Goal: Task Accomplishment & Management: Complete application form

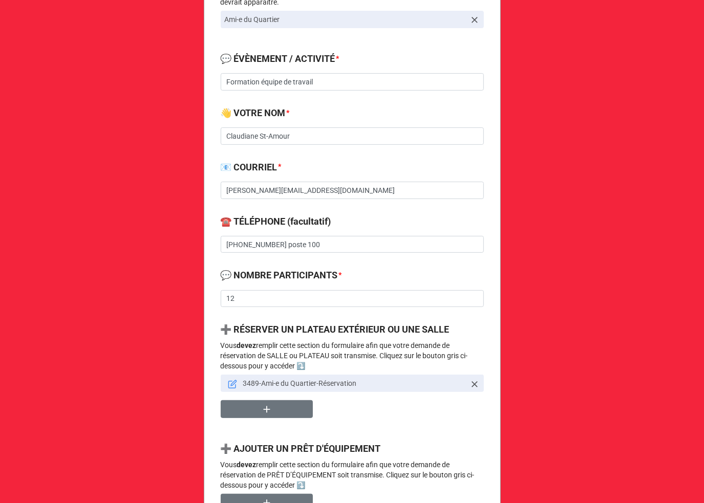
scroll to position [273, 0]
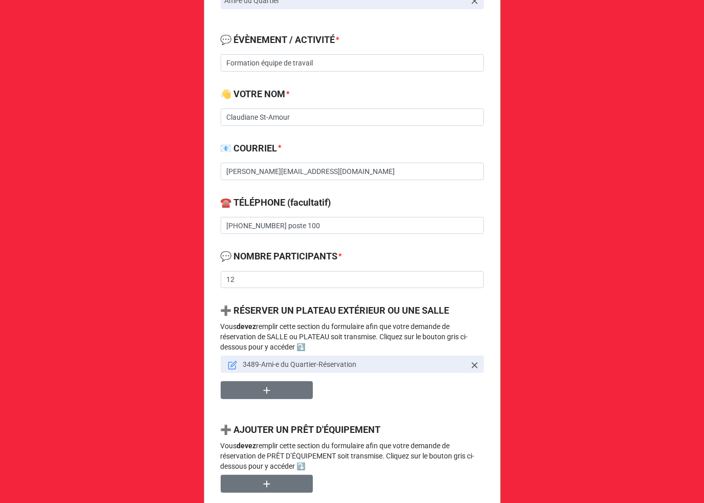
click at [230, 364] on icon at bounding box center [232, 365] width 9 height 9
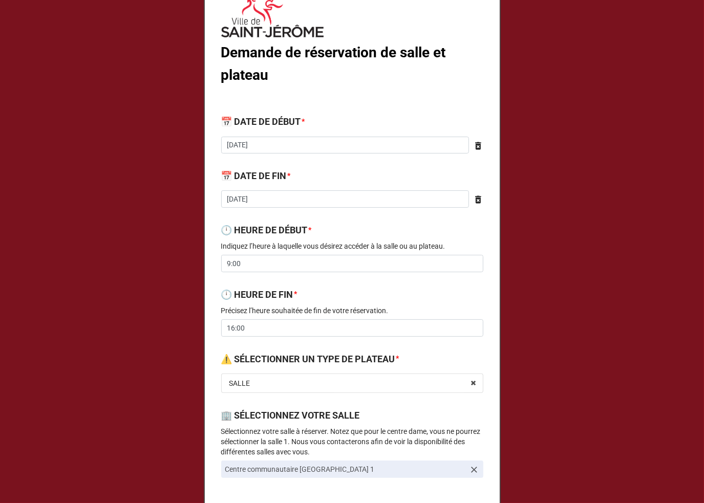
scroll to position [0, 0]
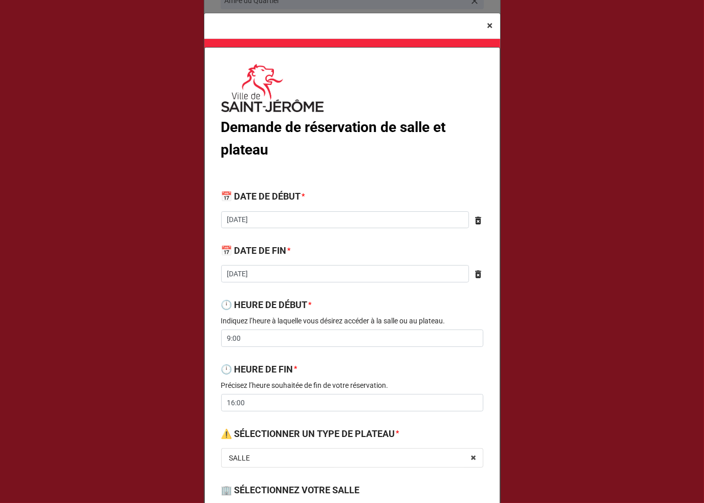
click at [487, 20] on span "×" at bounding box center [490, 25] width 6 height 12
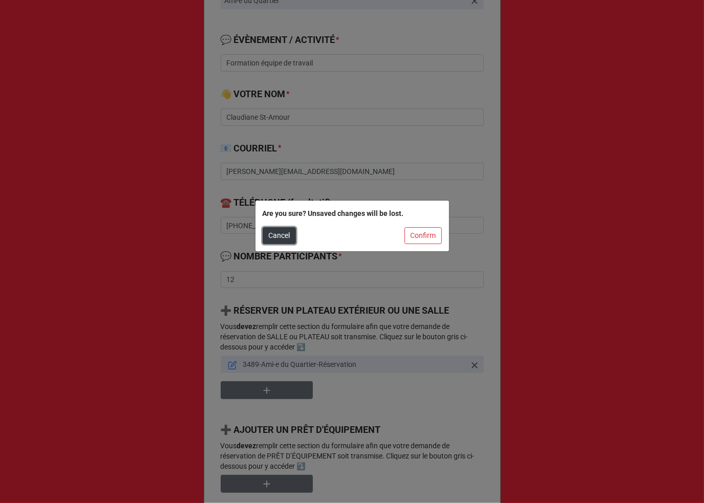
click at [276, 235] on button "Cancel" at bounding box center [279, 235] width 33 height 17
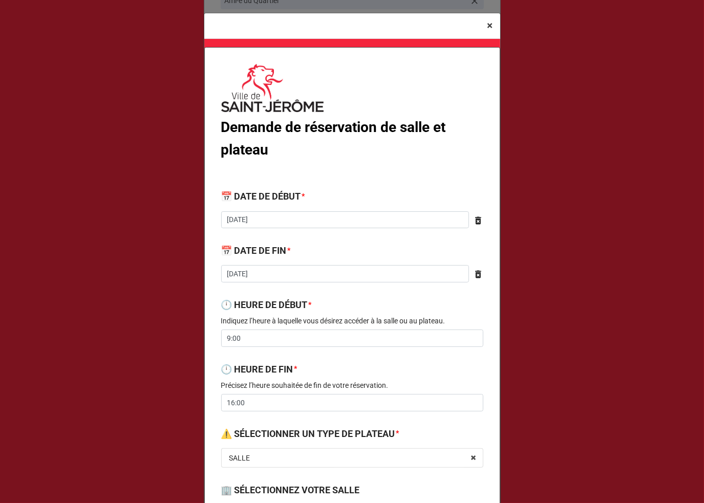
click at [489, 25] on span "×" at bounding box center [490, 25] width 6 height 12
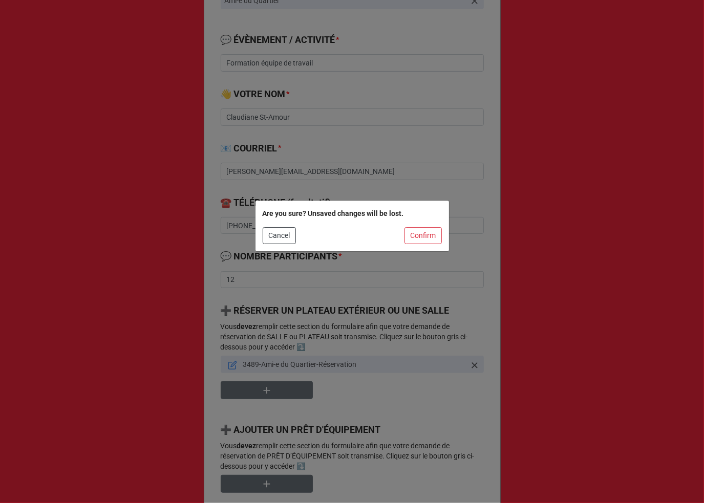
click at [431, 247] on div "Are you sure? Unsaved changes will be lost. Cancel Confirm" at bounding box center [351, 226] width 193 height 51
click at [433, 233] on button "Confirm" at bounding box center [422, 235] width 37 height 17
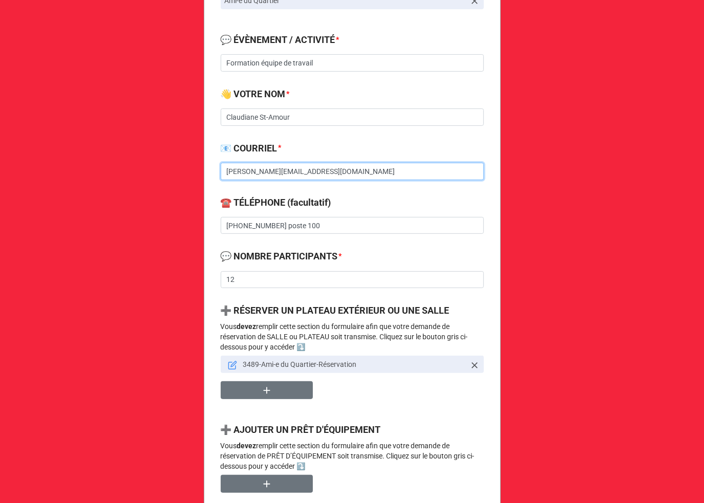
drag, startPoint x: 361, startPoint y: 170, endPoint x: 196, endPoint y: 167, distance: 164.8
click at [196, 167] on div "Demande de réservation de salle, plateau et prêt d'équipement 🔔 VOTRE ORGANISAT…" at bounding box center [352, 321] width 704 height 1189
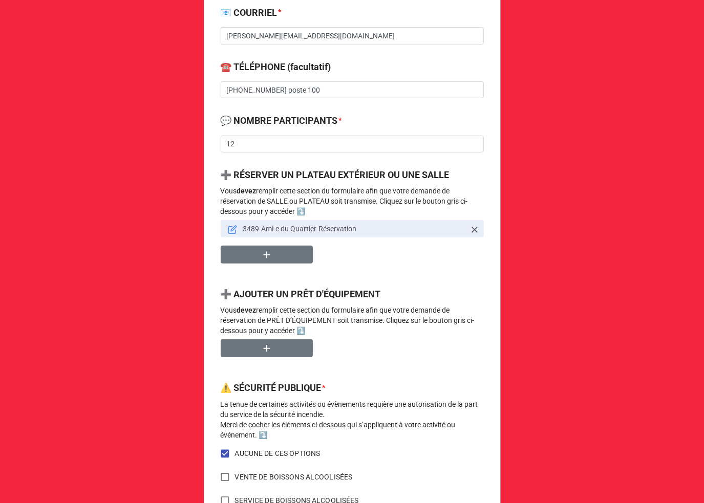
scroll to position [409, 0]
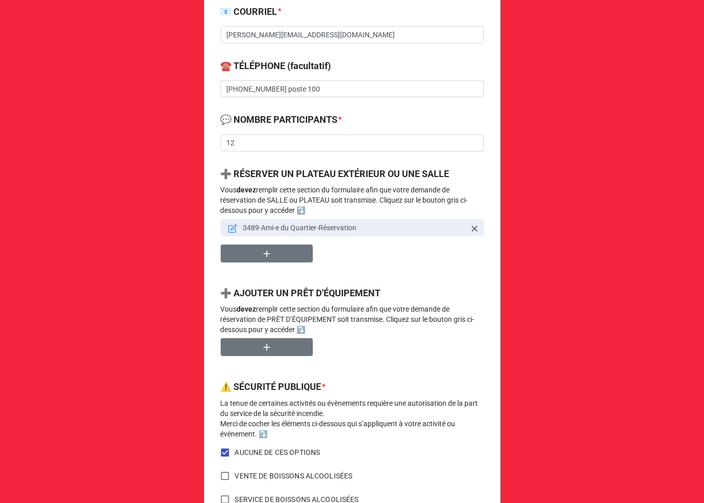
click at [228, 223] on link at bounding box center [232, 227] width 9 height 11
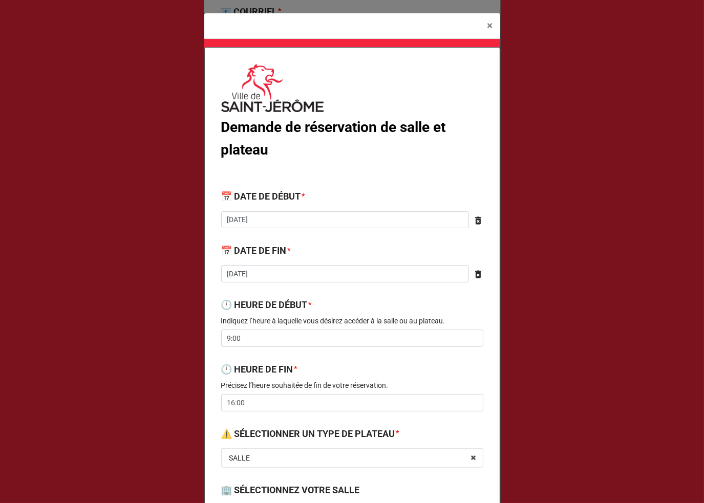
scroll to position [452, 0]
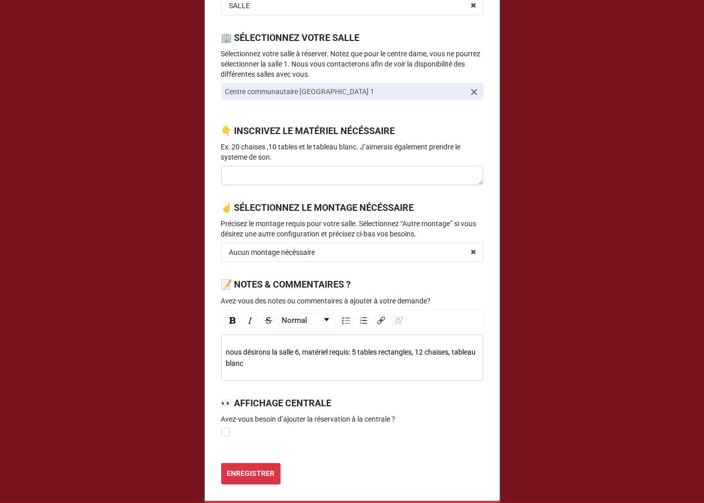
click at [473, 95] on icon at bounding box center [474, 92] width 10 height 10
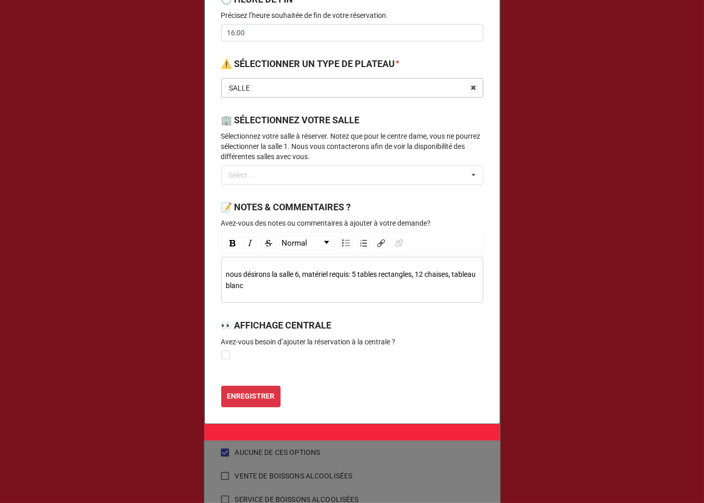
click at [312, 93] on input "text" at bounding box center [352, 88] width 261 height 18
type input "sa"
click at [414, 115] on div "SALLE" at bounding box center [352, 106] width 261 height 19
click at [315, 181] on div "Select ... No results found." at bounding box center [352, 174] width 262 height 19
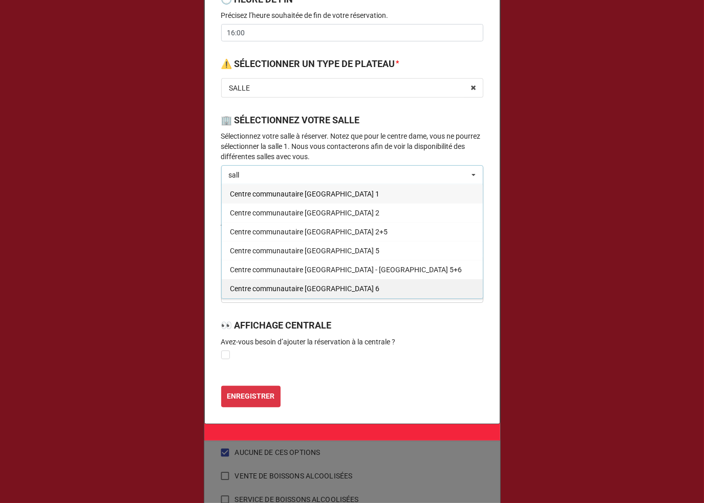
type input "sall"
click at [360, 287] on span "Centre communautaire Notre-Dame - Salle 6" at bounding box center [304, 289] width 149 height 8
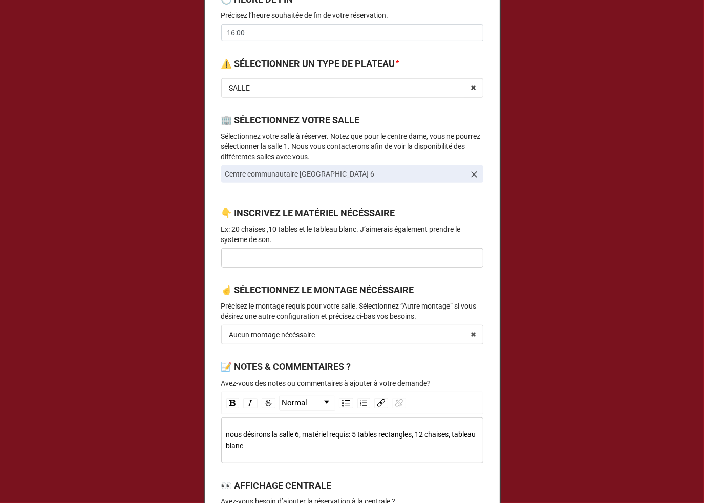
click at [279, 448] on div "nous désirons la salle 6, matériel requis: 5 tables rectangles, 12 chaises, tab…" at bounding box center [352, 440] width 252 height 23
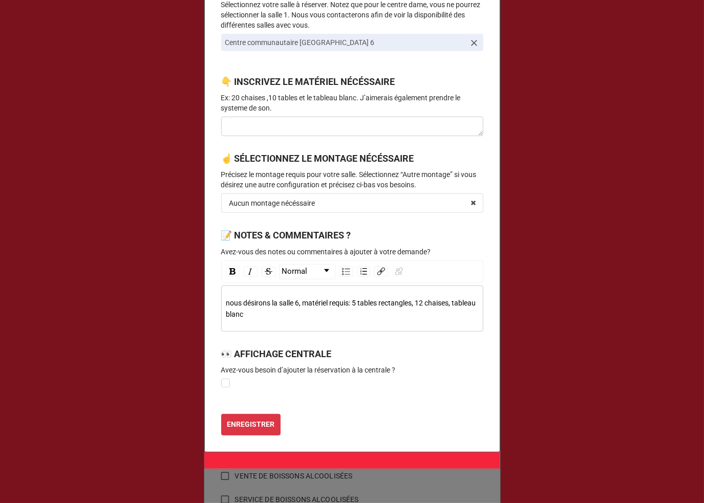
scroll to position [530, 0]
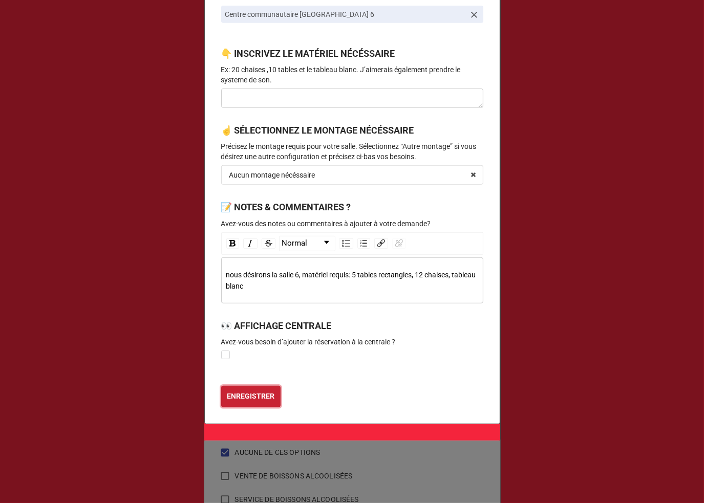
click at [263, 388] on button "ENREGISTRER" at bounding box center [250, 396] width 59 height 21
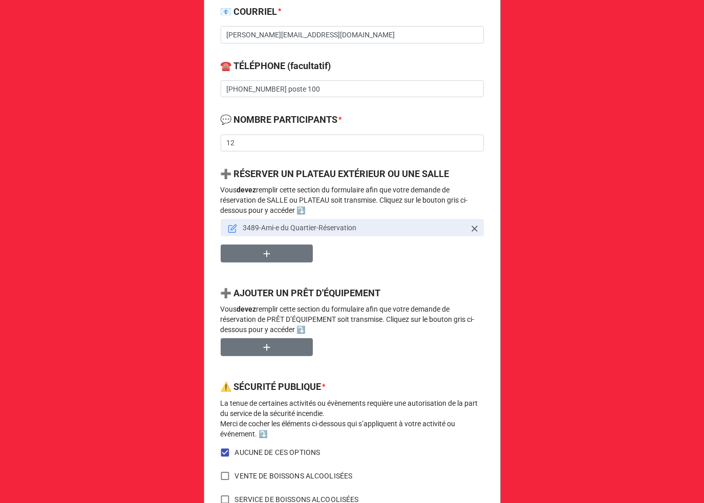
scroll to position [686, 0]
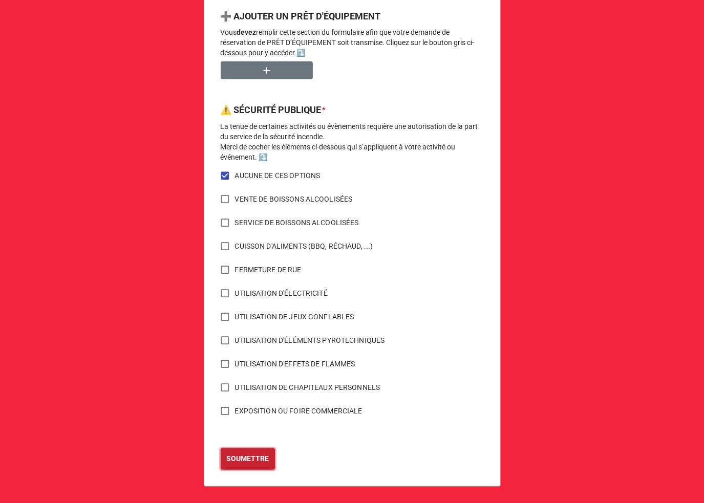
click at [248, 455] on b "SOUMETTRE" at bounding box center [247, 458] width 42 height 11
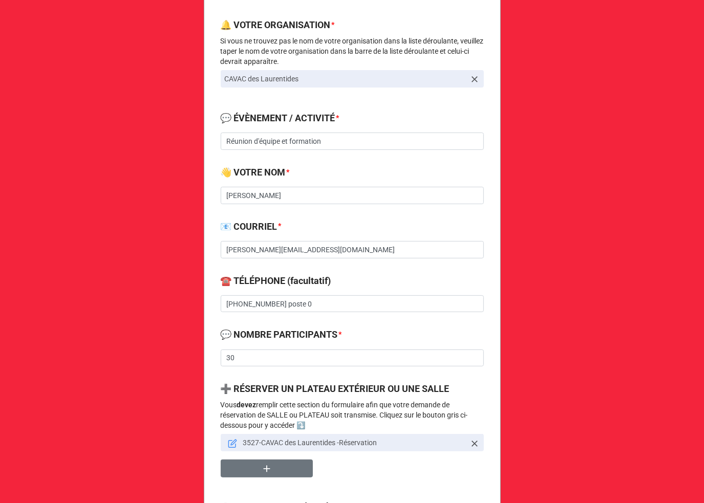
scroll to position [273, 0]
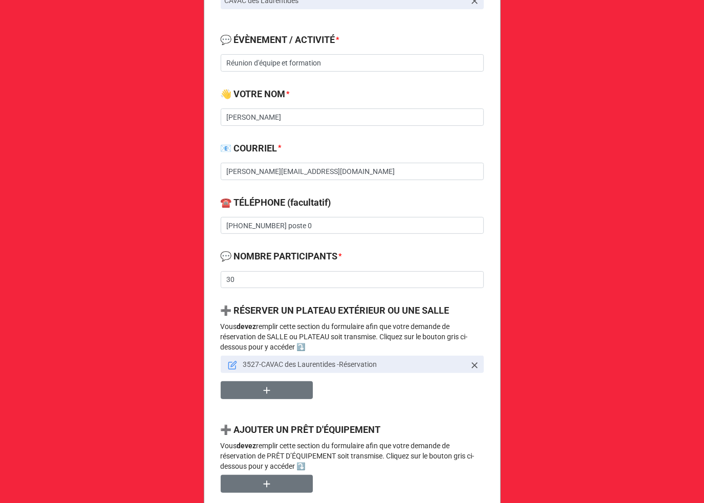
click at [231, 364] on icon at bounding box center [232, 365] width 9 height 9
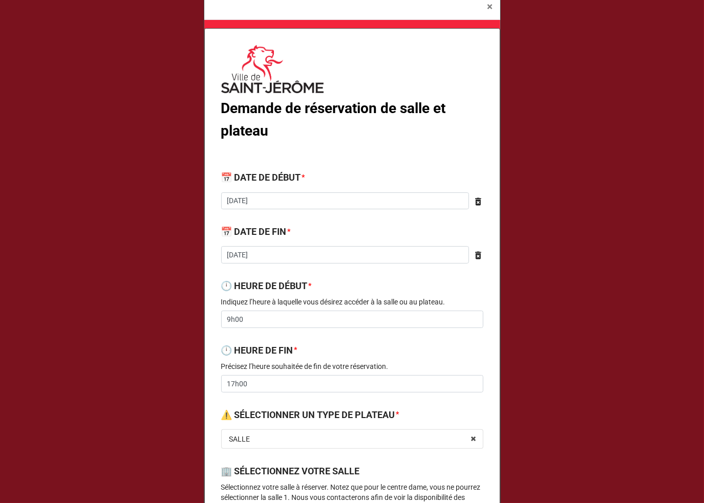
scroll to position [0, 0]
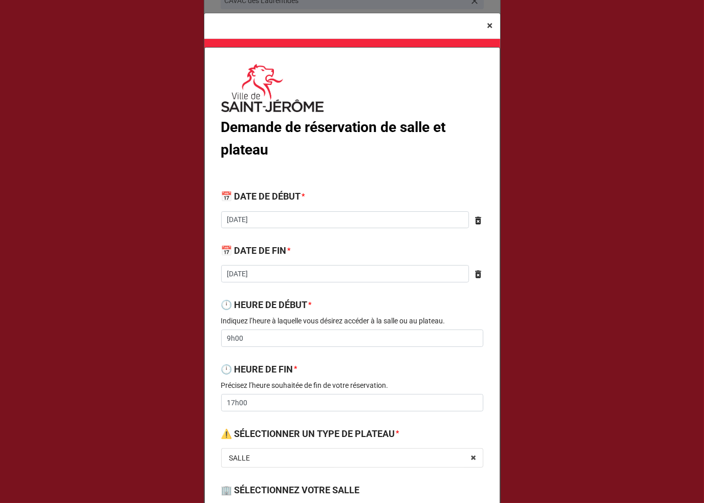
click at [494, 29] on button "× Close" at bounding box center [490, 25] width 20 height 25
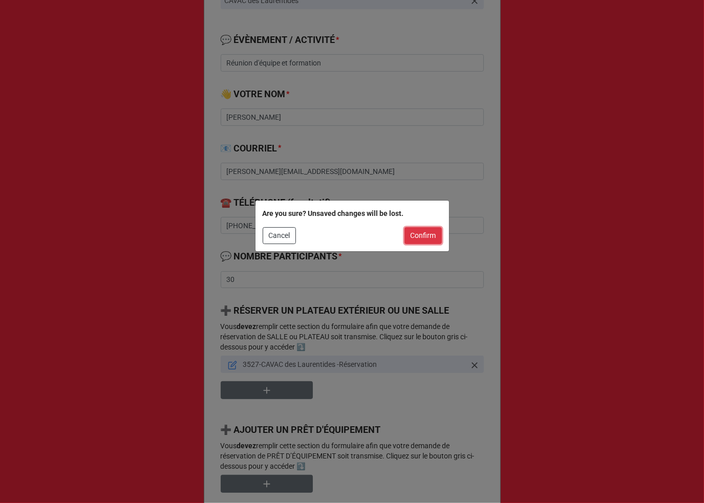
click at [422, 235] on button "Confirm" at bounding box center [422, 235] width 37 height 17
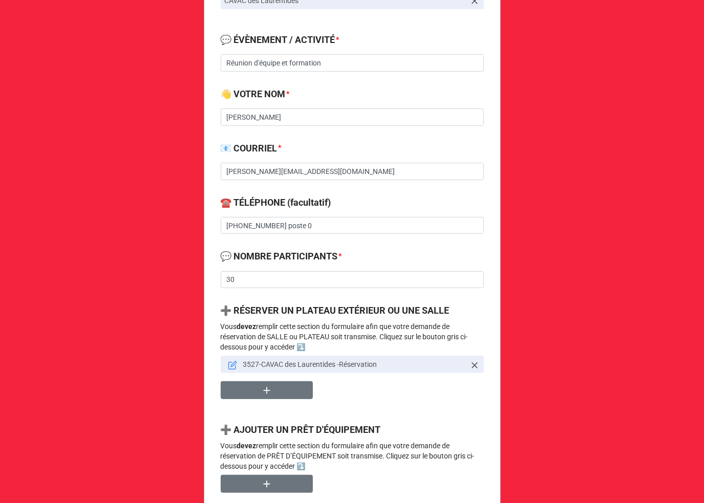
click at [233, 366] on icon at bounding box center [232, 365] width 9 height 9
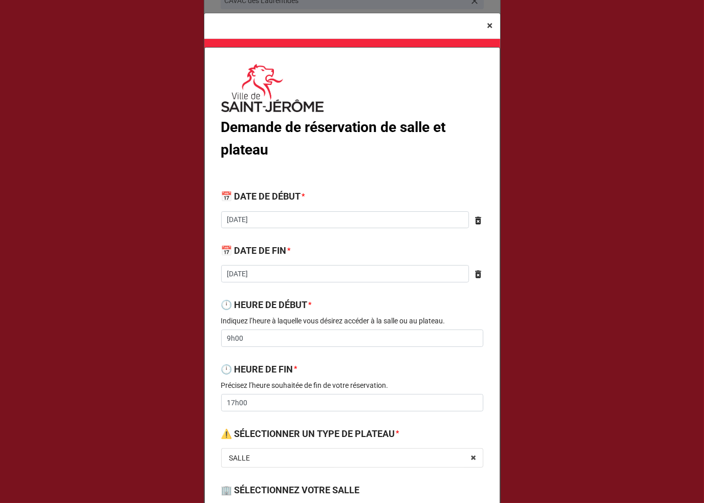
click at [487, 26] on span "×" at bounding box center [490, 25] width 6 height 12
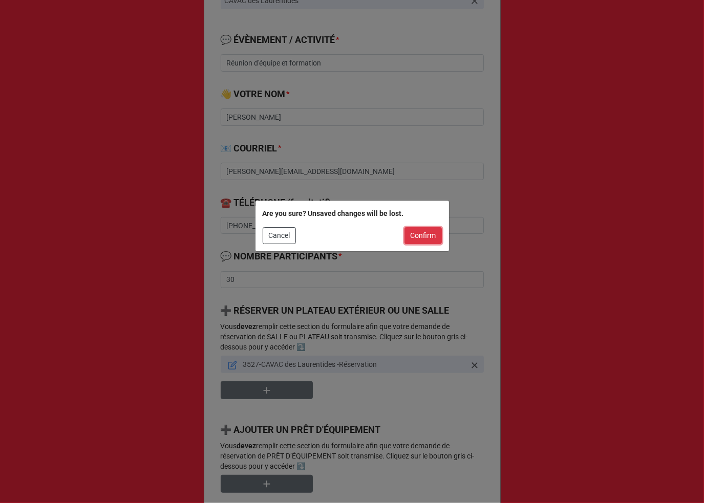
click at [434, 235] on button "Confirm" at bounding box center [422, 235] width 37 height 17
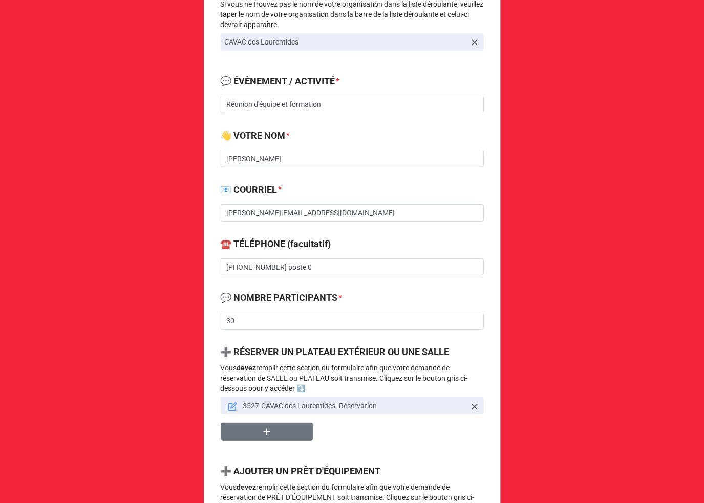
scroll to position [273, 0]
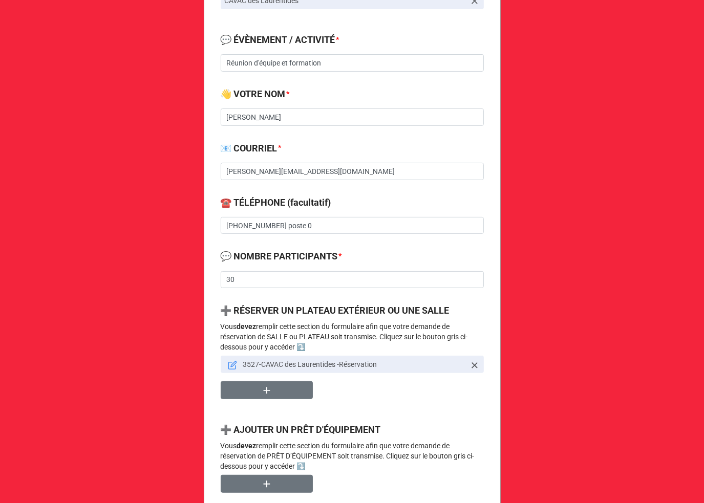
click at [232, 361] on icon at bounding box center [232, 365] width 9 height 9
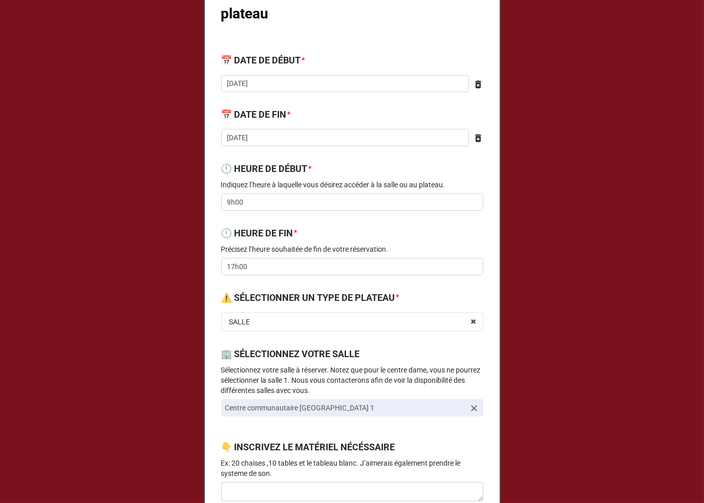
scroll to position [0, 0]
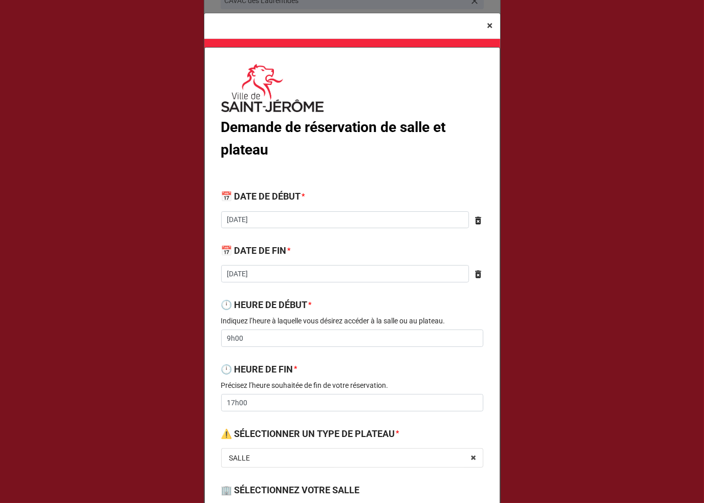
click at [488, 19] on span "×" at bounding box center [490, 25] width 6 height 12
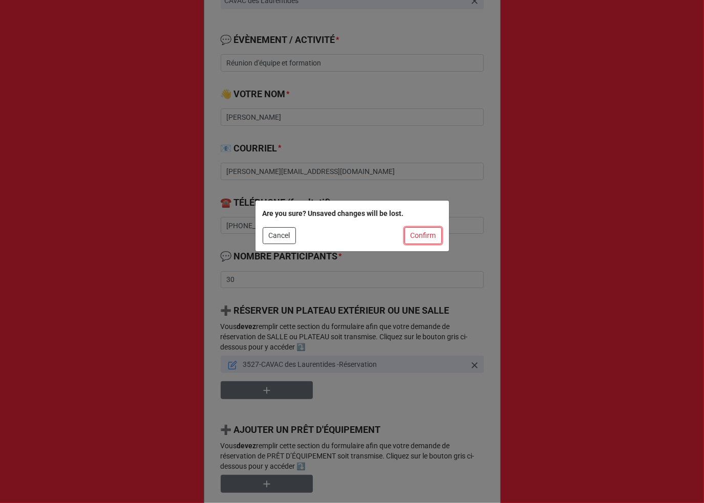
click at [422, 232] on button "Confirm" at bounding box center [422, 235] width 37 height 17
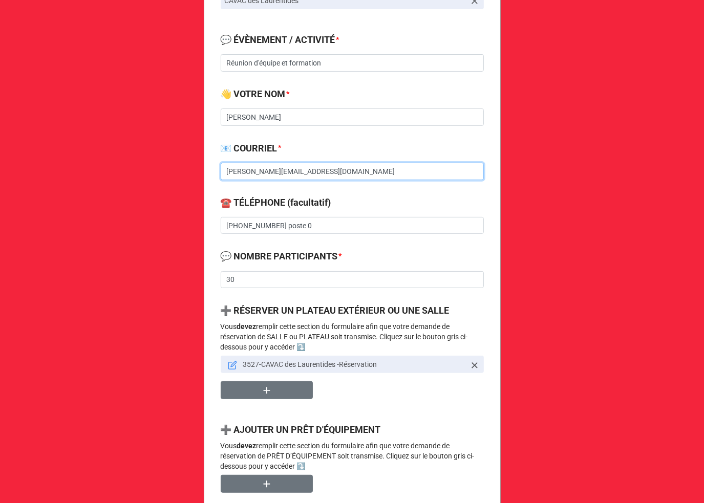
drag, startPoint x: 344, startPoint y: 166, endPoint x: 199, endPoint y: 176, distance: 145.2
click at [199, 176] on div "Demande de réservation de salle, plateau et prêt d'équipement 🔔 VOTRE ORGANISAT…" at bounding box center [352, 321] width 704 height 1189
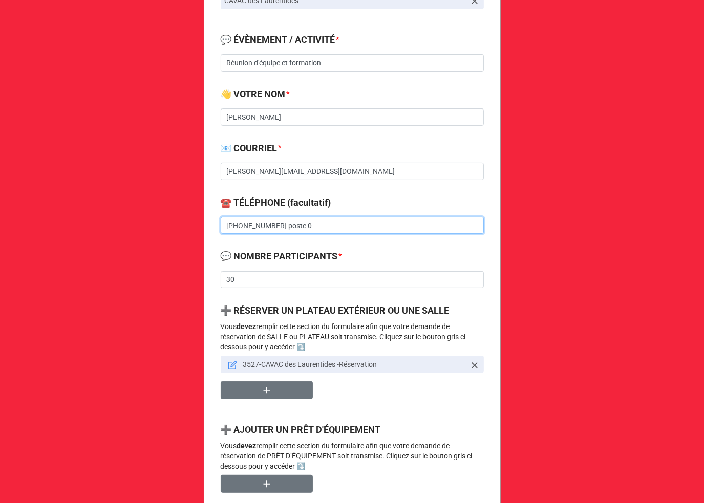
click at [291, 232] on input "450-569-0332 poste 0" at bounding box center [352, 225] width 263 height 17
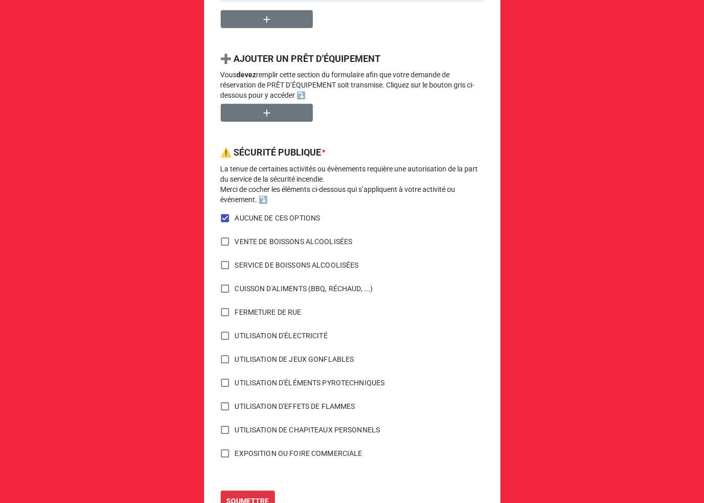
scroll to position [682, 0]
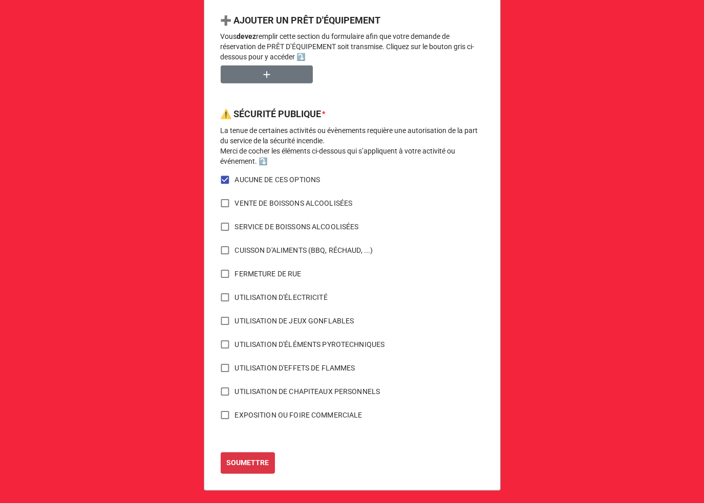
click at [285, 462] on div "SOUMETTRE" at bounding box center [352, 462] width 263 height 21
click at [247, 461] on b "SOUMETTRE" at bounding box center [247, 463] width 42 height 11
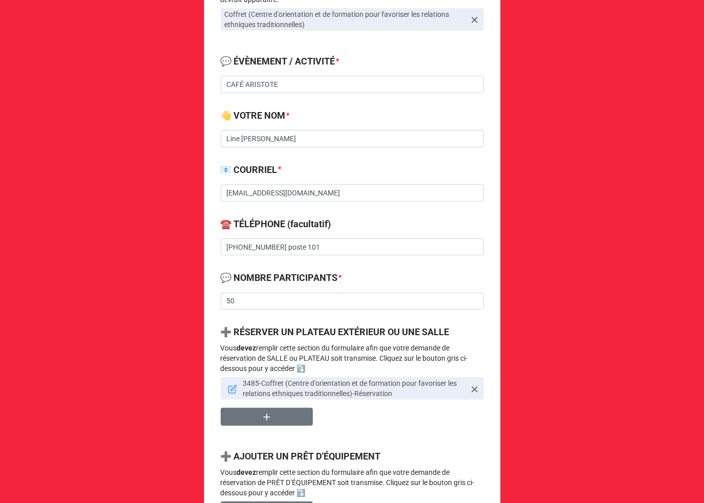
scroll to position [409, 0]
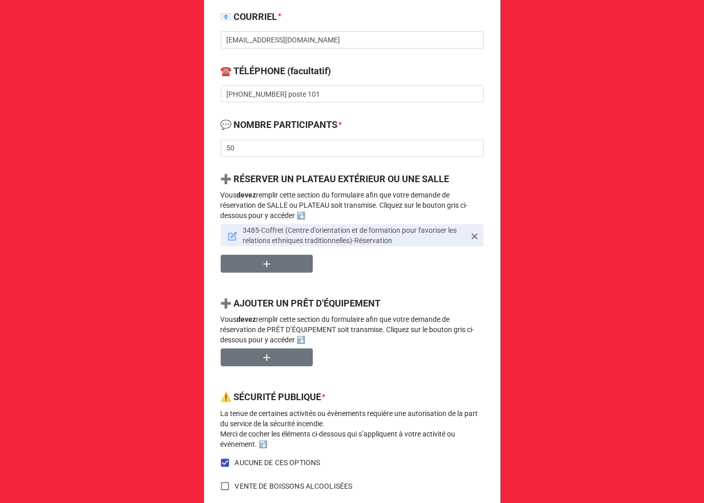
click at [229, 232] on icon at bounding box center [232, 236] width 9 height 9
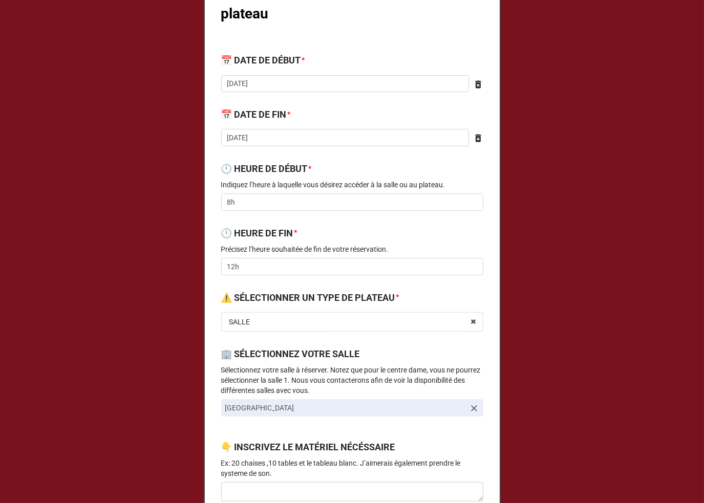
scroll to position [0, 0]
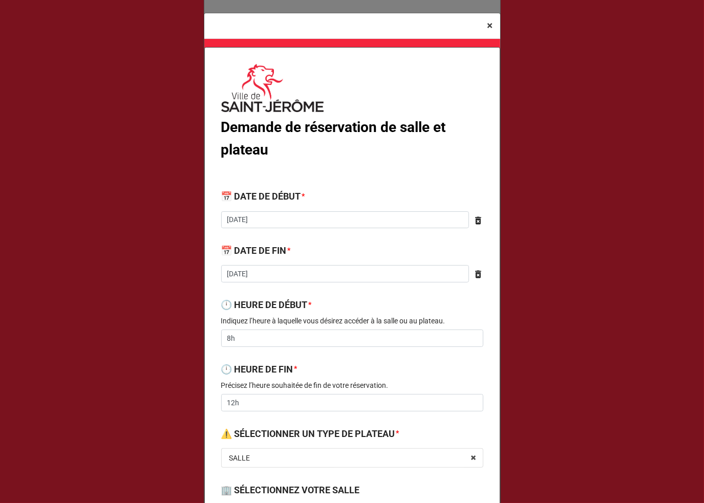
click at [489, 28] on span "×" at bounding box center [490, 25] width 6 height 12
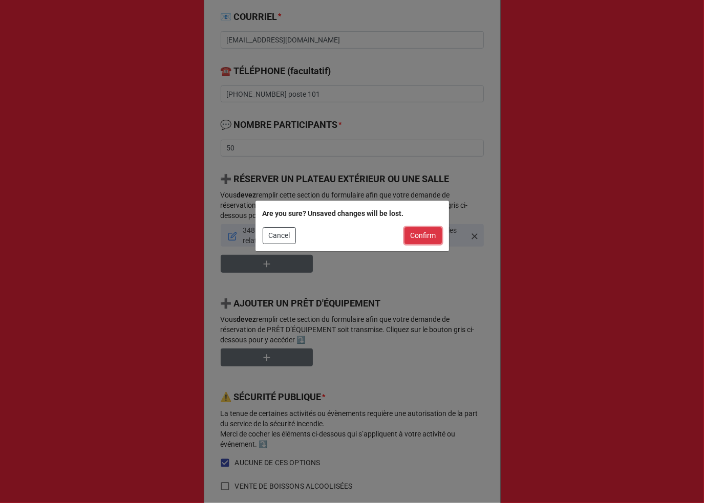
click at [425, 239] on button "Confirm" at bounding box center [422, 235] width 37 height 17
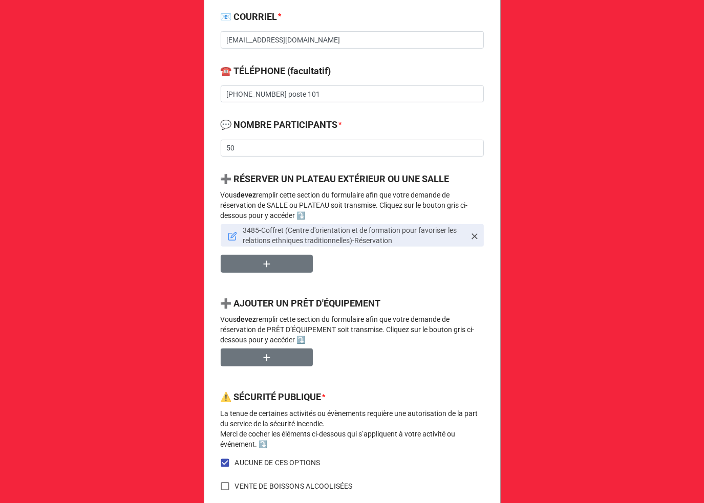
scroll to position [136, 0]
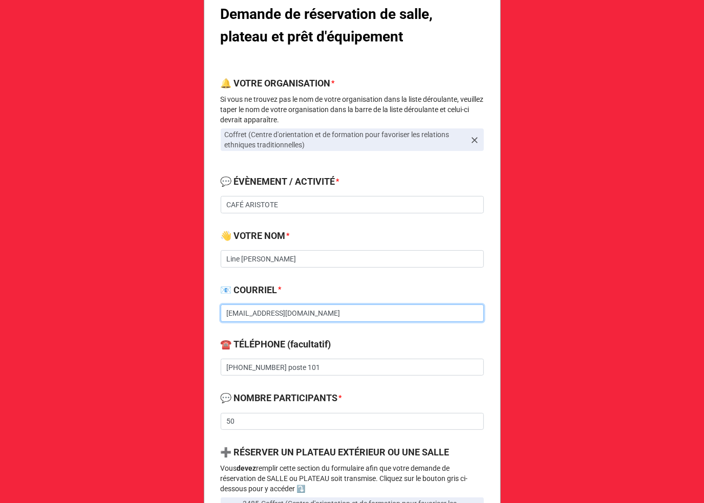
drag, startPoint x: 321, startPoint y: 316, endPoint x: 199, endPoint y: 315, distance: 122.3
click at [199, 315] on div "Demande de réservation de salle, plateau et prêt d'équipement 🔔 VOTRE ORGANISAT…" at bounding box center [352, 464] width 704 height 1200
click at [298, 309] on input "linechaloux@gmail.com" at bounding box center [352, 313] width 263 height 17
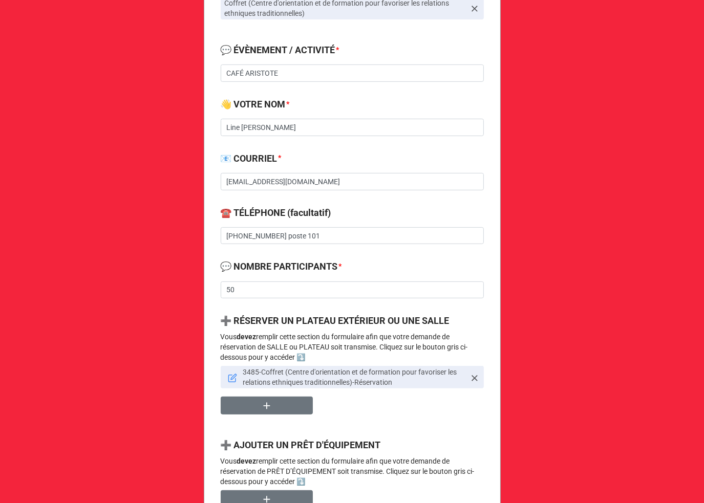
scroll to position [273, 0]
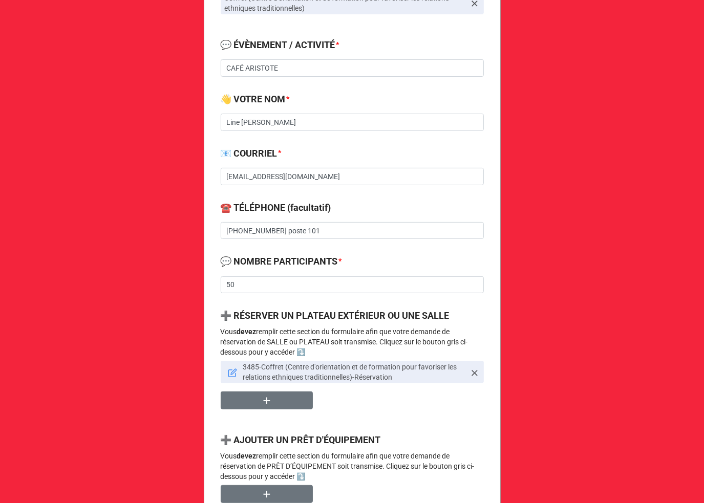
click at [228, 376] on icon at bounding box center [231, 373] width 7 height 7
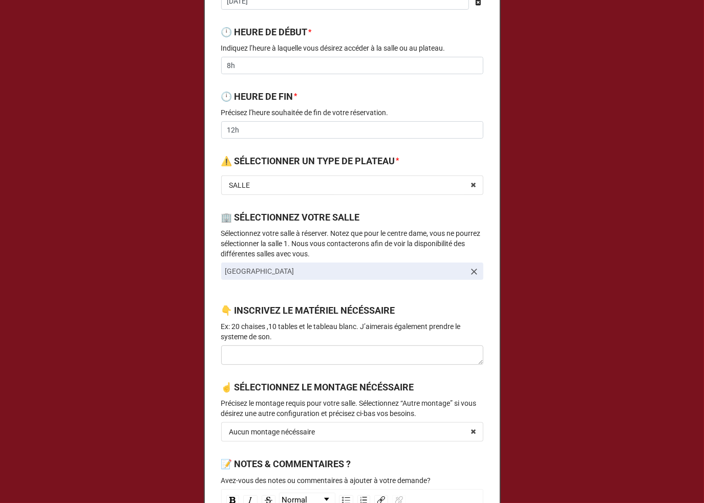
scroll to position [136, 0]
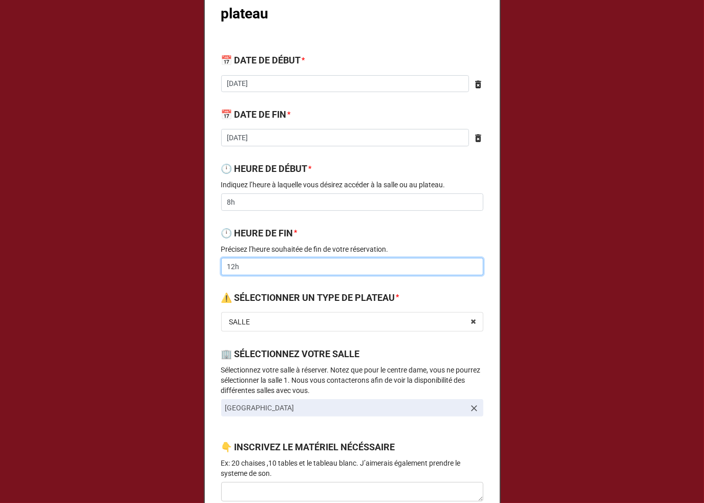
click at [231, 270] on input "12h" at bounding box center [352, 266] width 262 height 17
type input "11h"
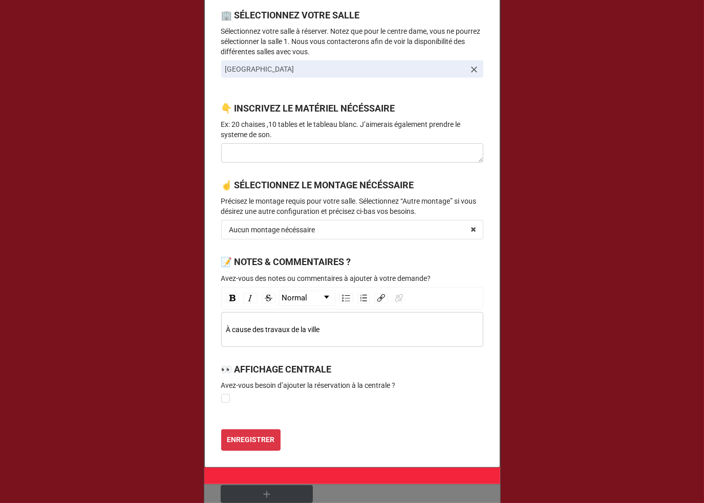
scroll to position [518, 0]
